Goal: Obtain resource: Download file/media

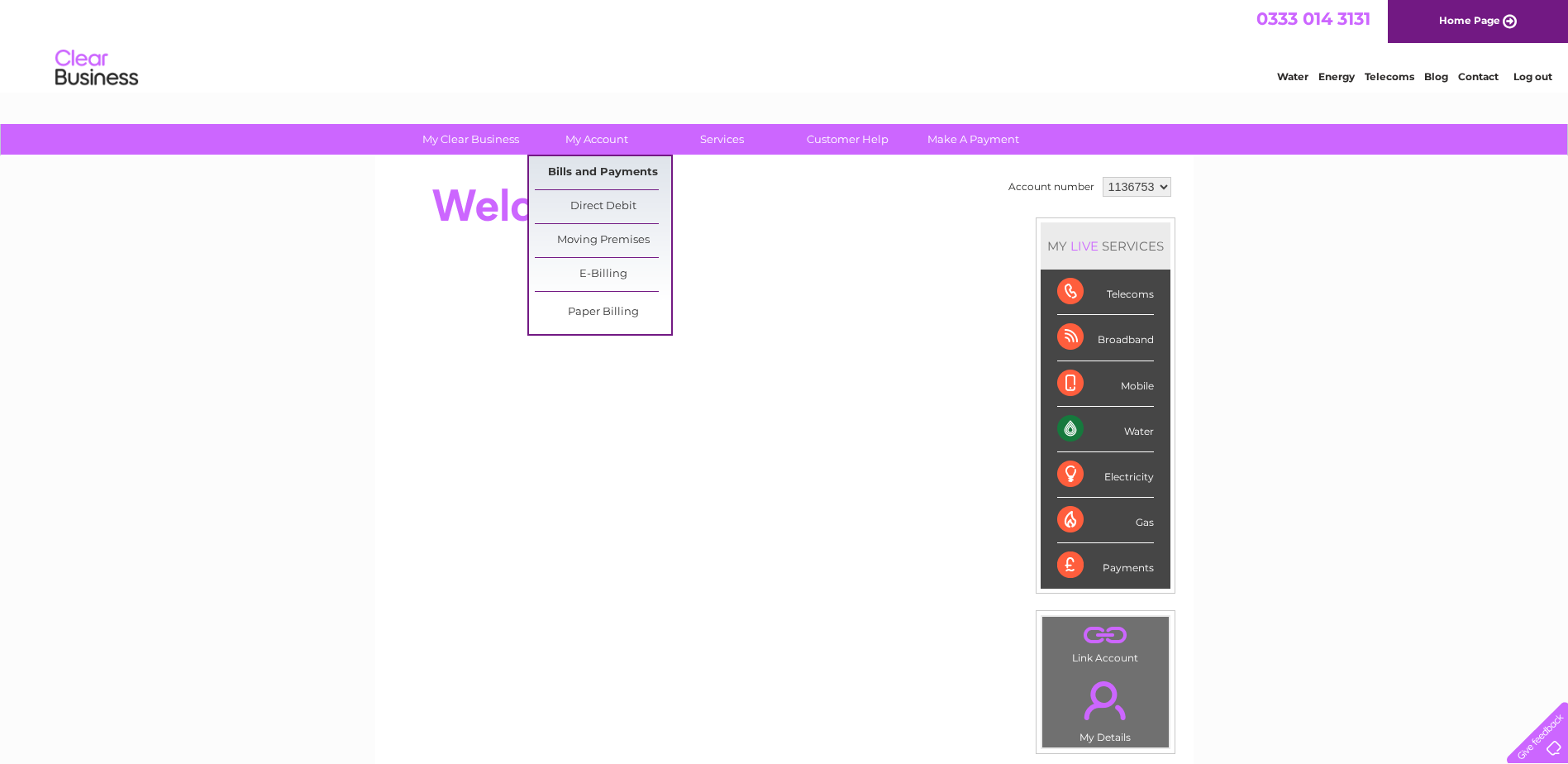
click at [589, 179] on link "Bills and Payments" at bounding box center [603, 173] width 137 height 33
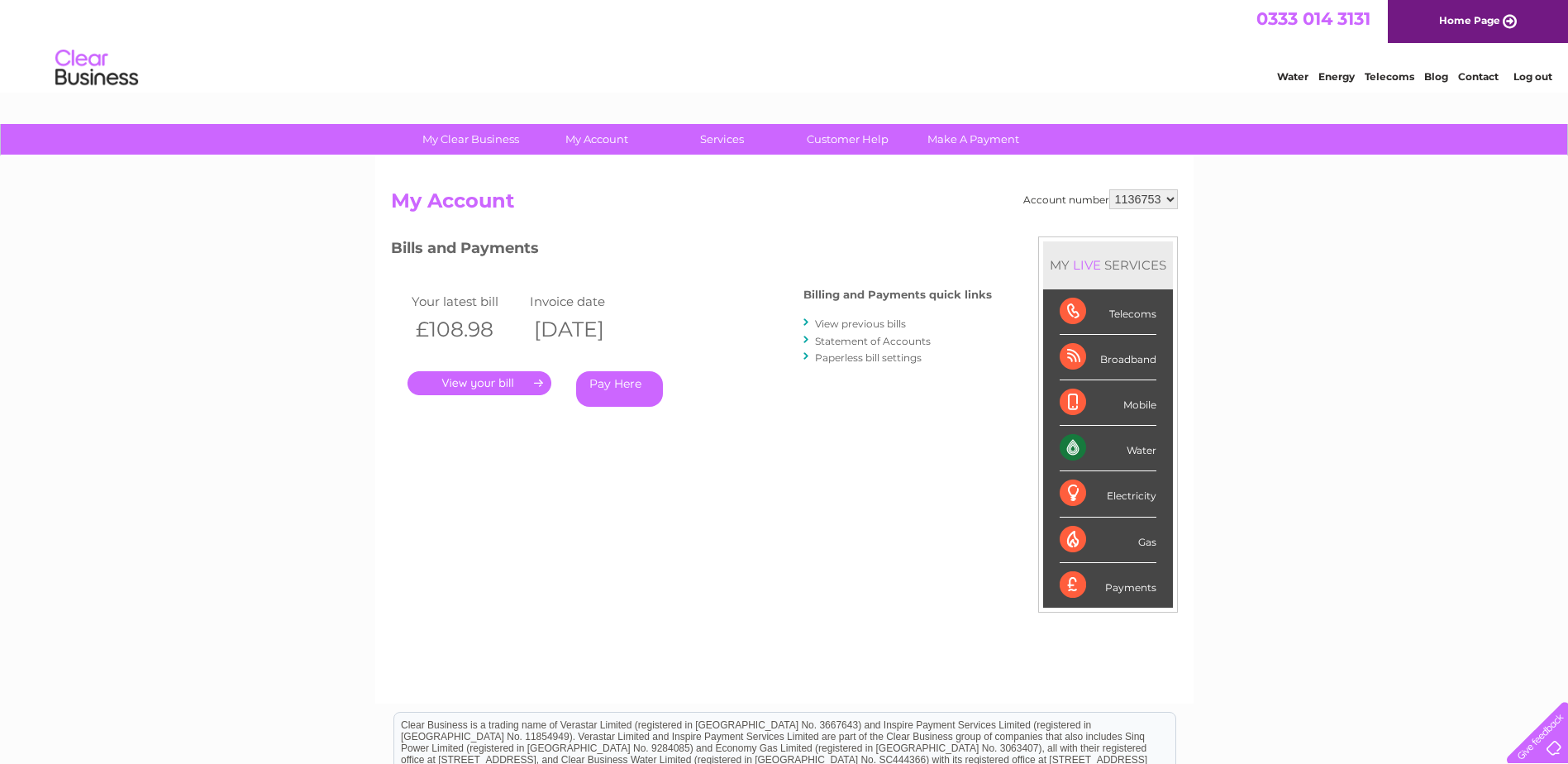
click at [457, 378] on link "." at bounding box center [479, 382] width 144 height 24
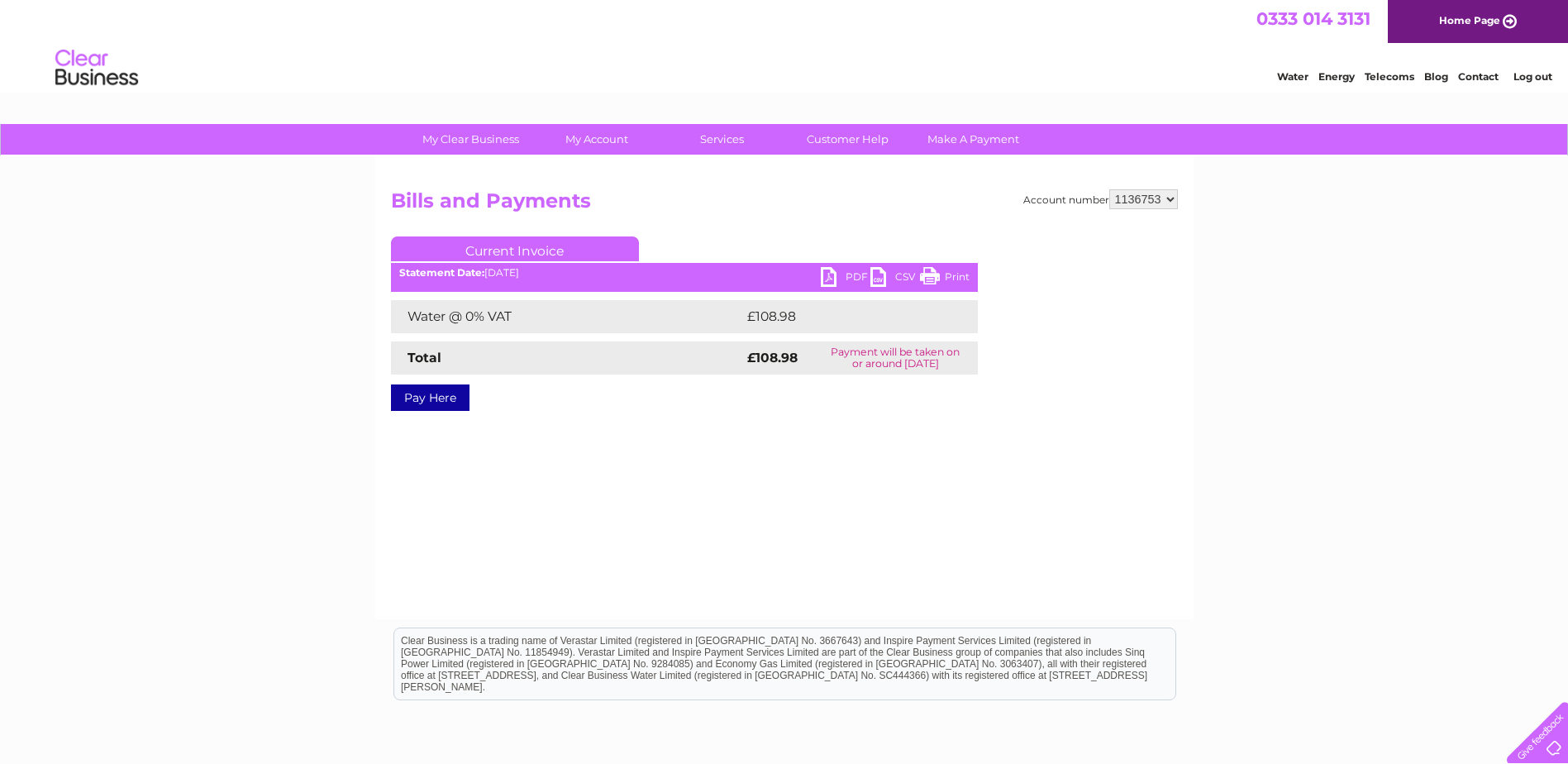
click at [830, 280] on link "PDF" at bounding box center [846, 279] width 50 height 24
